Goal: Navigation & Orientation: Find specific page/section

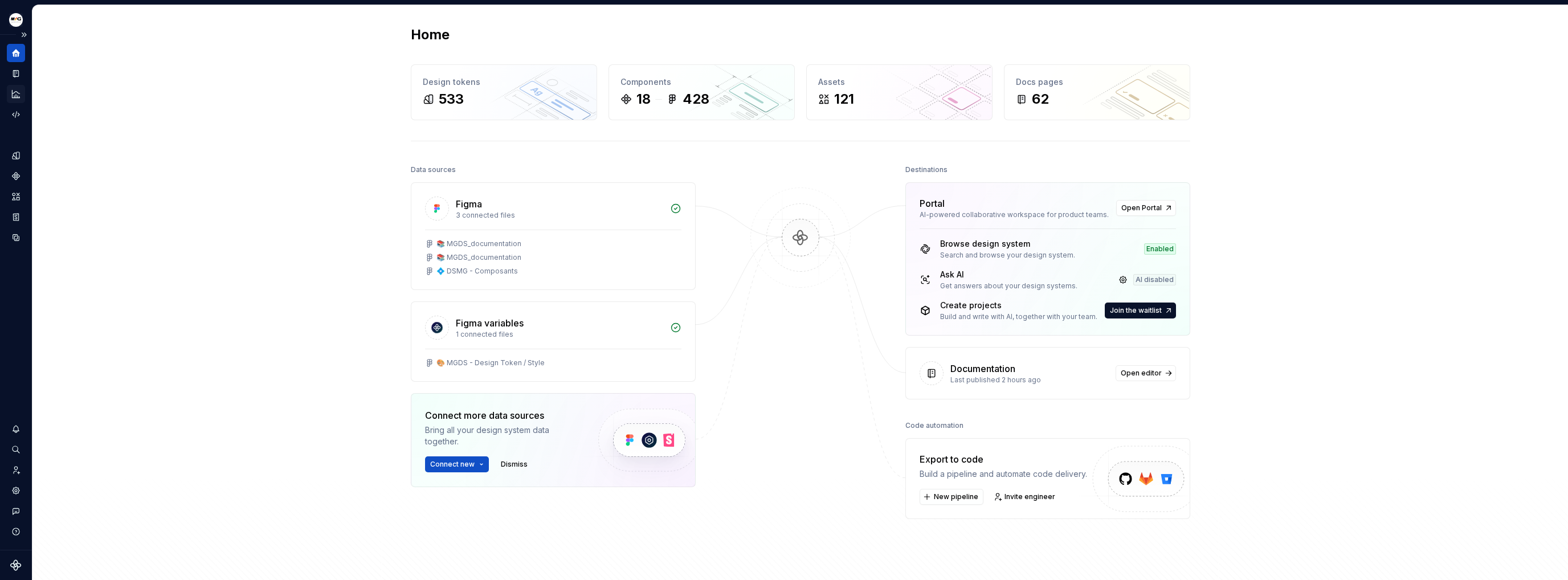
click at [22, 93] on div "Analytics" at bounding box center [16, 94] width 18 height 18
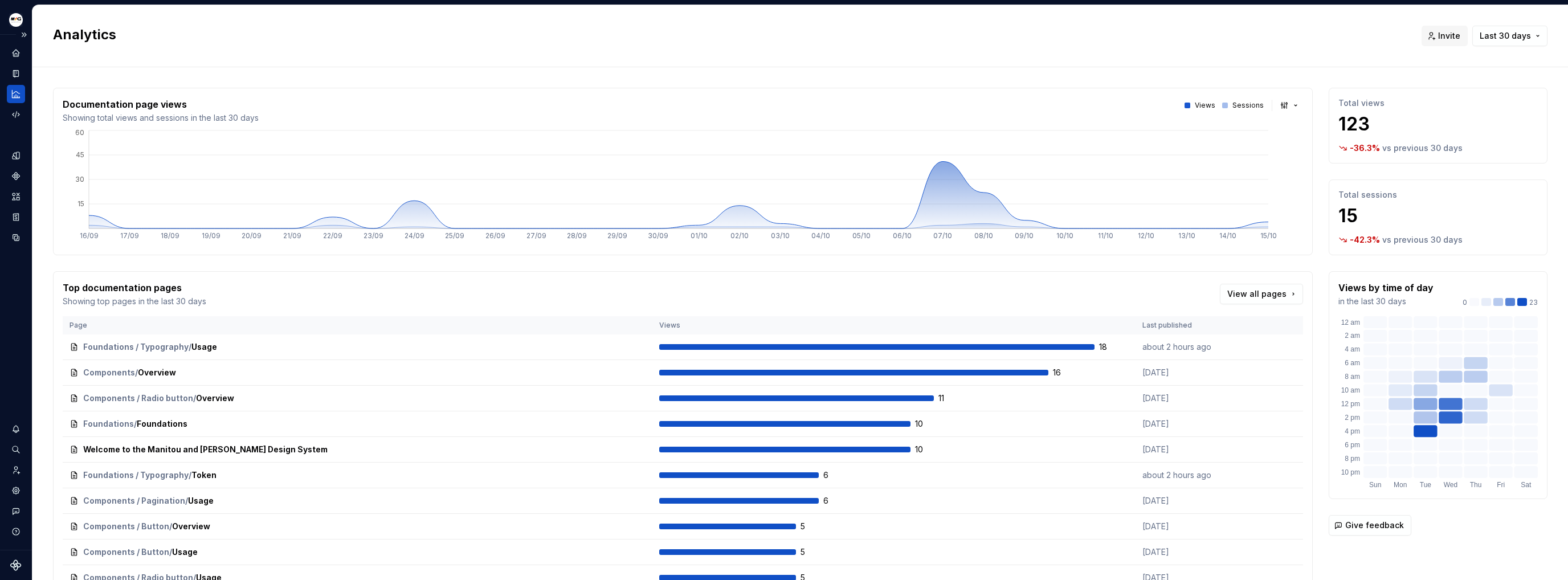
click at [11, 96] on icon "Analytics" at bounding box center [16, 93] width 10 height 10
click at [20, 68] on div "Documentation" at bounding box center [16, 74] width 18 height 18
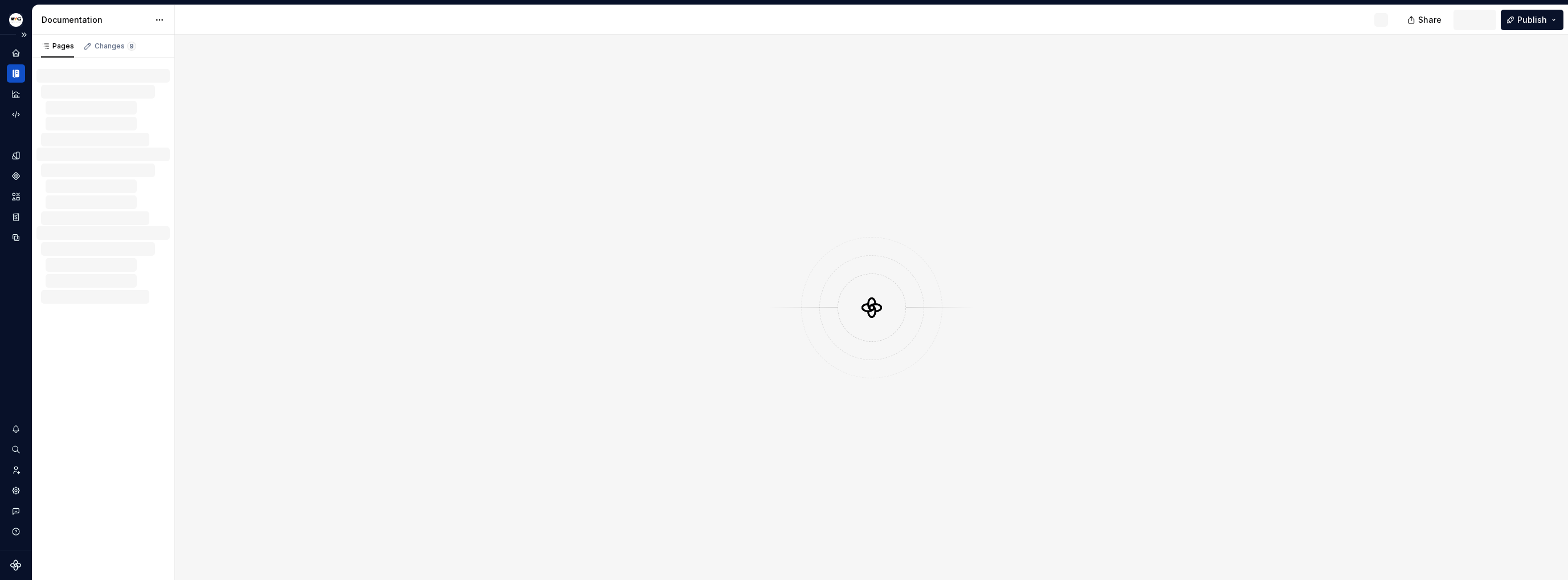
click at [14, 71] on icon "Documentation" at bounding box center [14, 74] width 2 height 8
